Goal: Navigation & Orientation: Go to known website

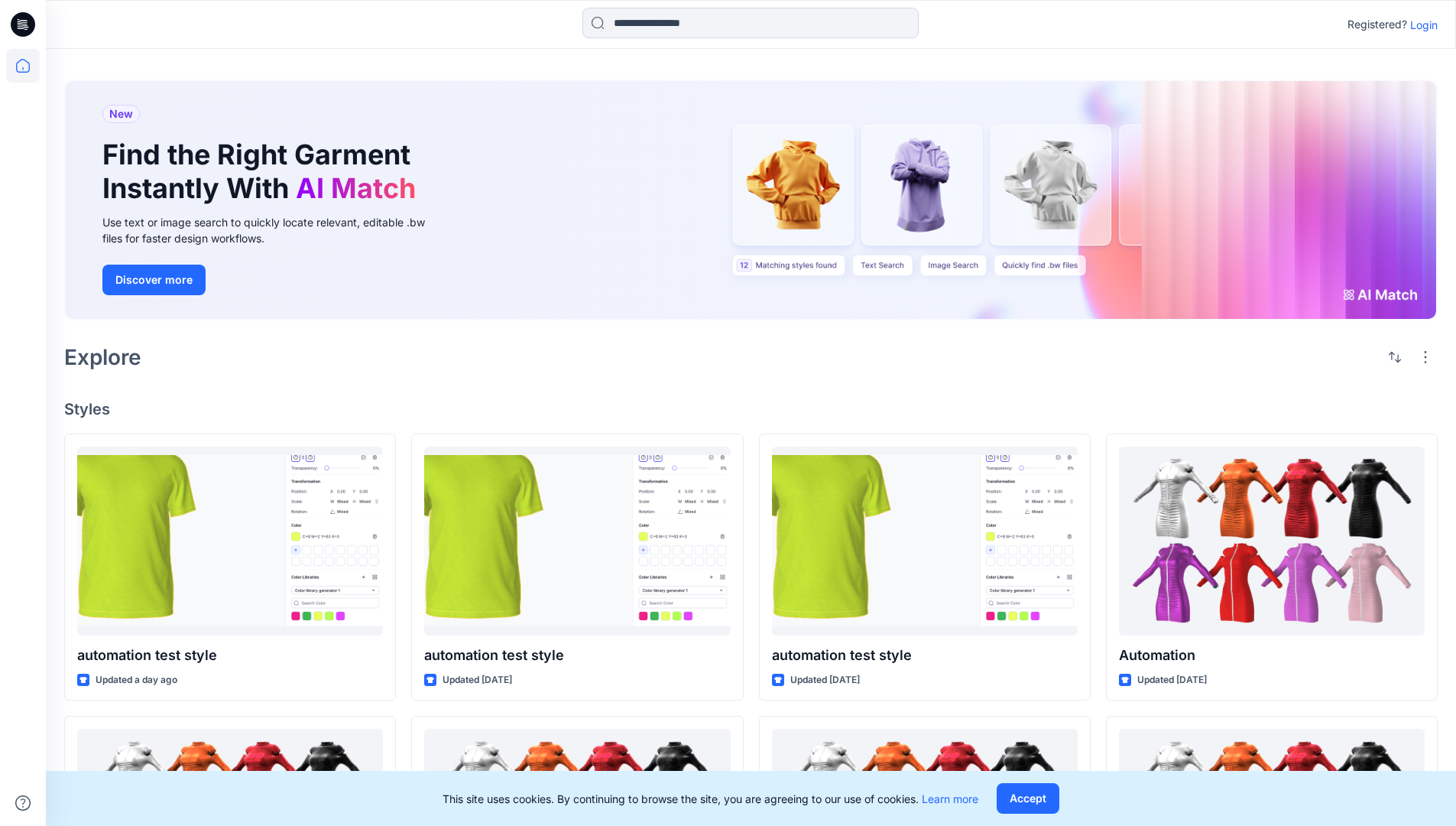
click at [1421, 24] on p "Login" at bounding box center [1423, 25] width 28 height 16
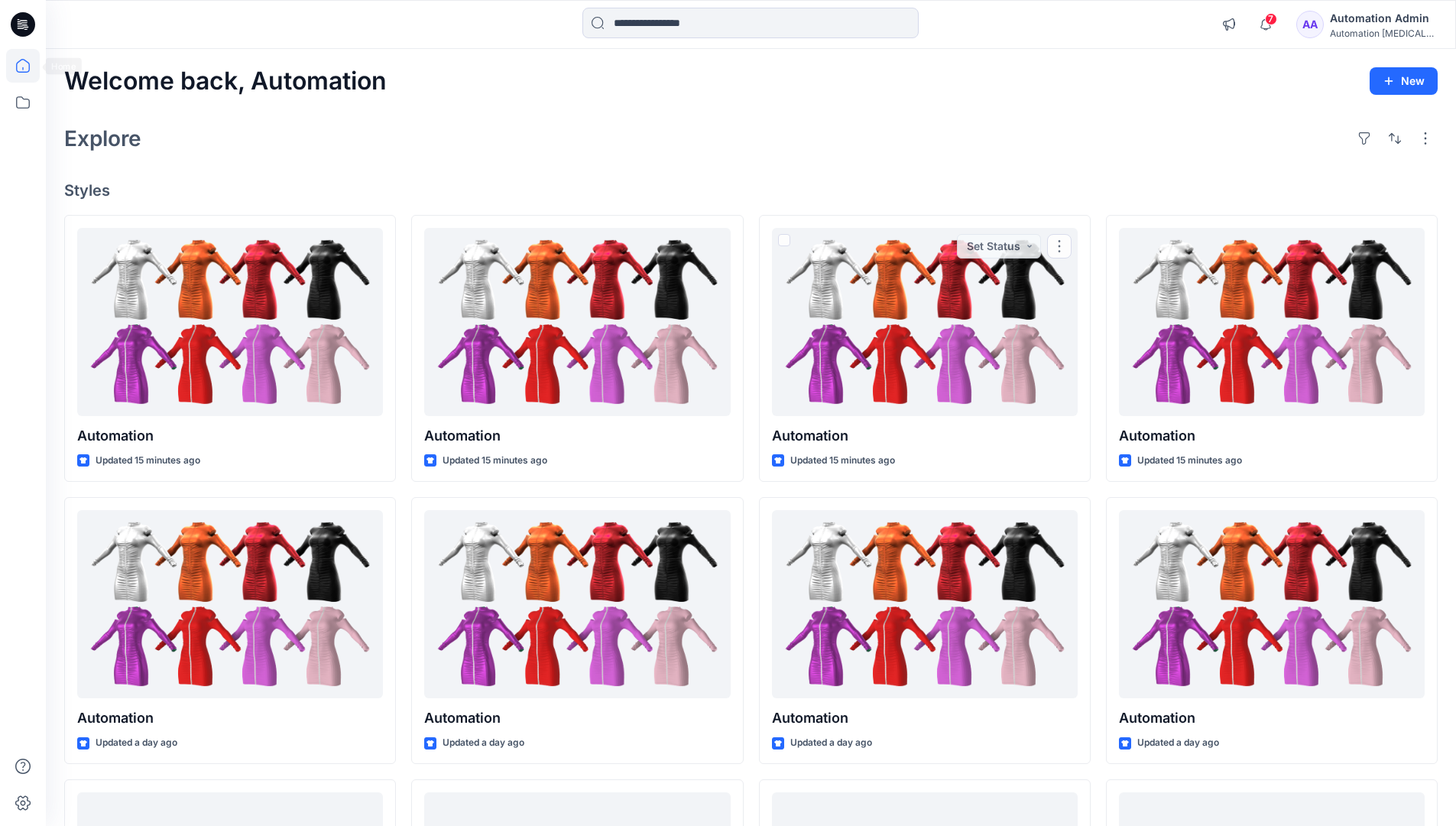
click at [29, 66] on icon at bounding box center [23, 65] width 13 height 13
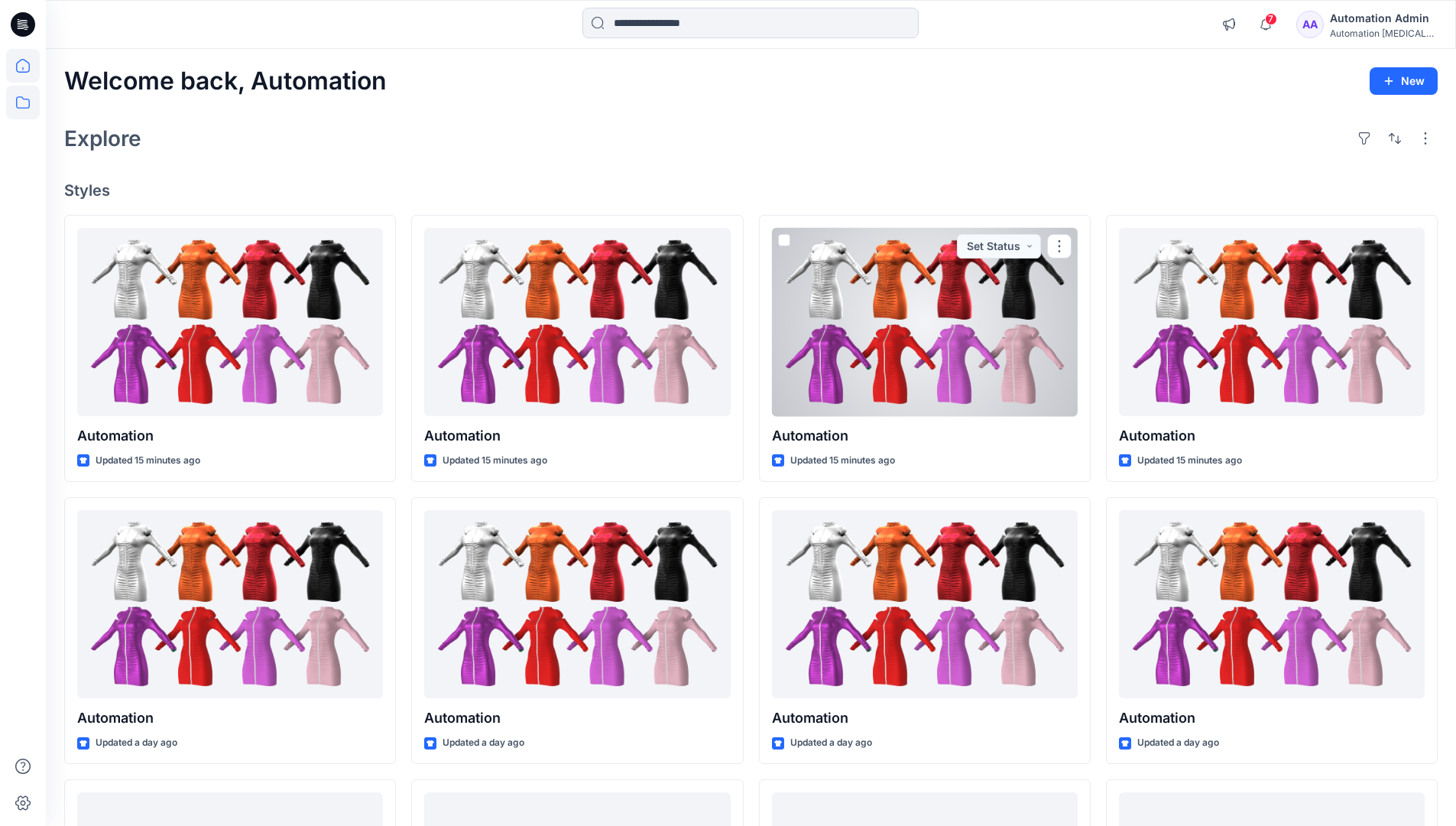
click at [27, 104] on icon at bounding box center [22, 102] width 34 height 34
